Goal: Transaction & Acquisition: Download file/media

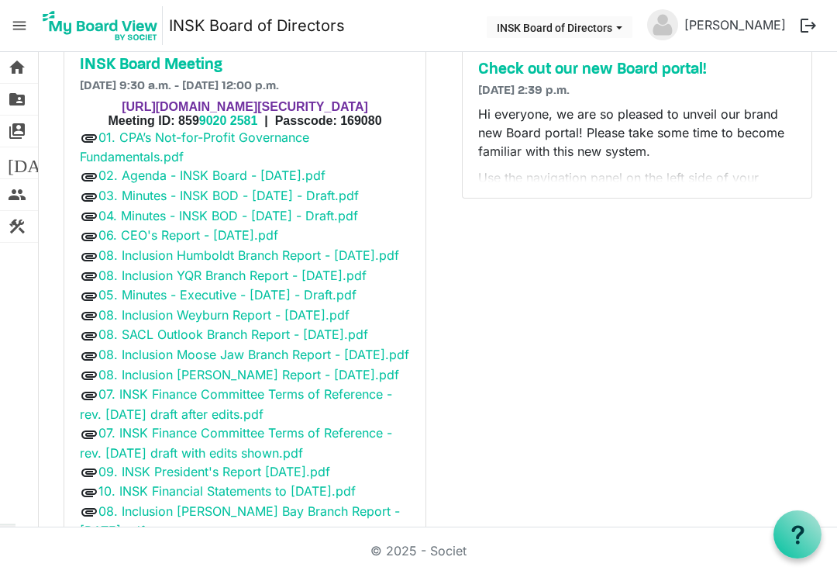
scroll to position [84, 0]
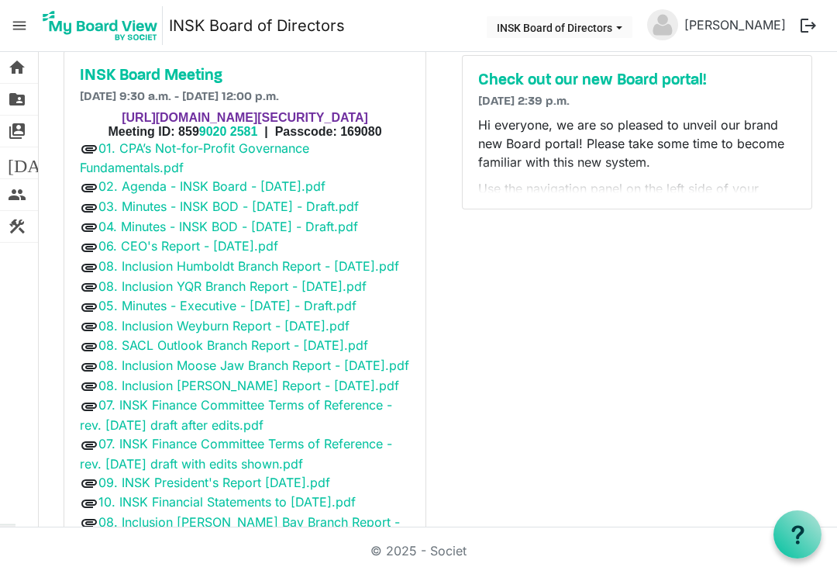
click at [99, 247] on link "06. CEO's Report - [DATE].pdf" at bounding box center [188, 246] width 180 height 16
click at [106, 240] on link "06. CEO's Report - [DATE].pdf" at bounding box center [188, 246] width 180 height 16
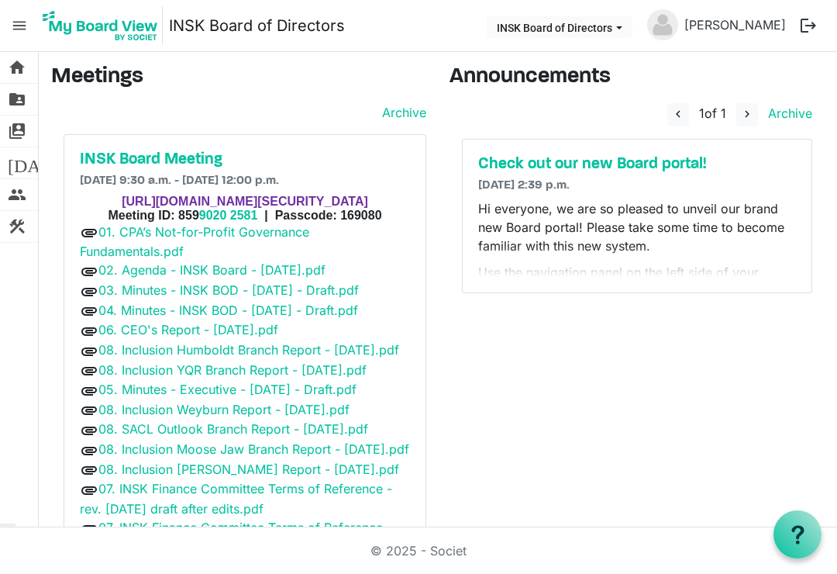
scroll to position [24, 0]
click at [82, 342] on span "attachment" at bounding box center [89, 351] width 19 height 19
click at [85, 333] on span "attachment" at bounding box center [89, 331] width 19 height 19
click at [84, 331] on span "attachment" at bounding box center [89, 331] width 19 height 19
click at [100, 332] on div "attachment 06. CEO's Report - [DATE].pdf" at bounding box center [245, 330] width 330 height 20
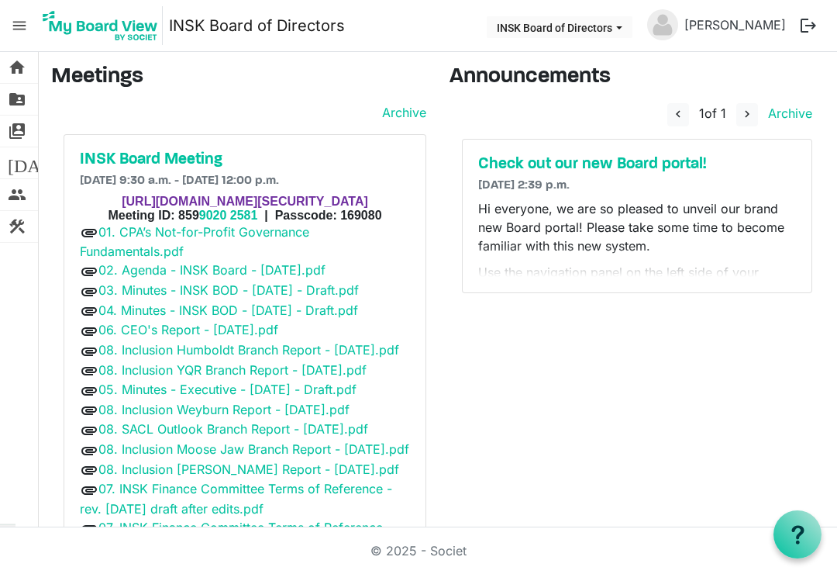
click at [101, 329] on link "06. CEO's Report - [DATE].pdf" at bounding box center [188, 330] width 180 height 16
